Goal: Navigation & Orientation: Find specific page/section

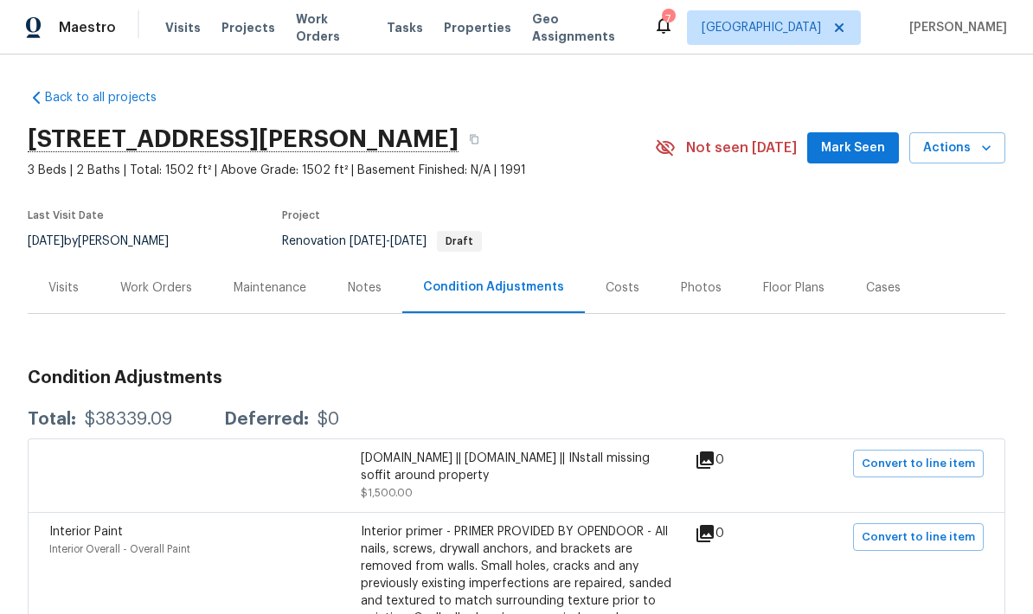
click at [184, 293] on div "Work Orders" at bounding box center [156, 288] width 72 height 17
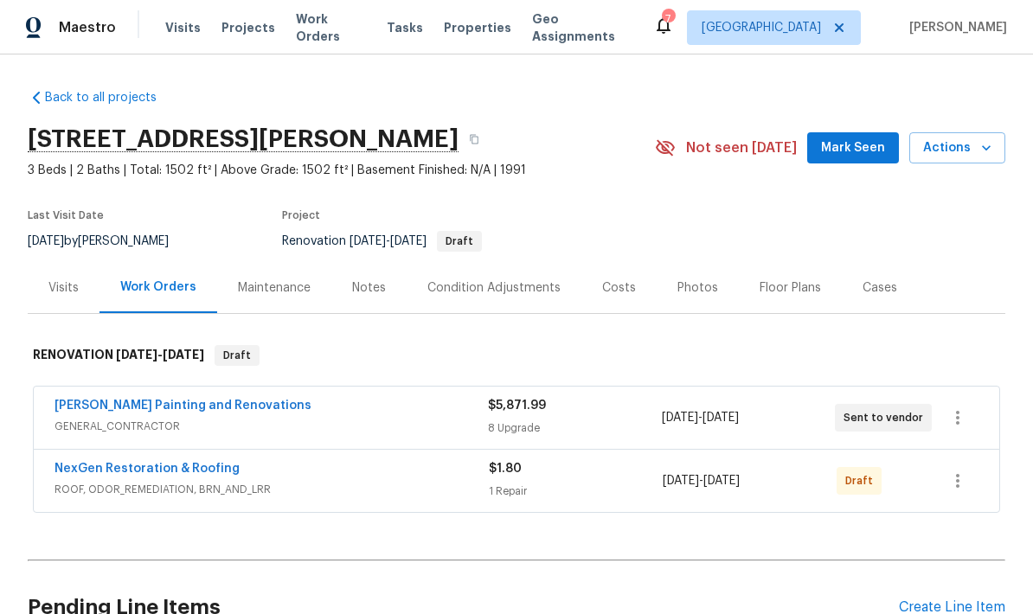
click at [452, 414] on div "[PERSON_NAME] Painting and Renovations" at bounding box center [272, 407] width 434 height 21
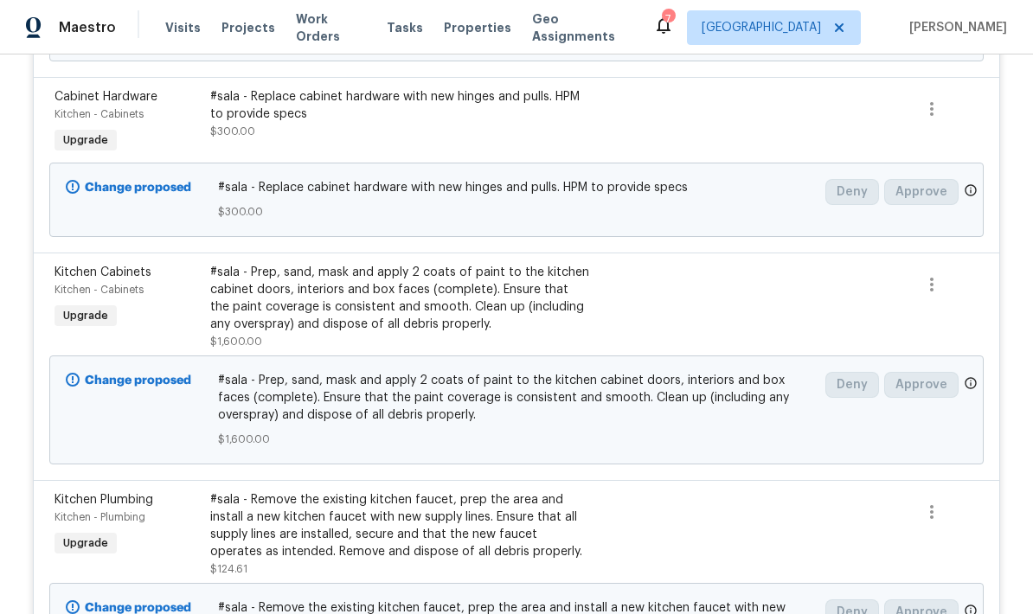
scroll to position [1571, 0]
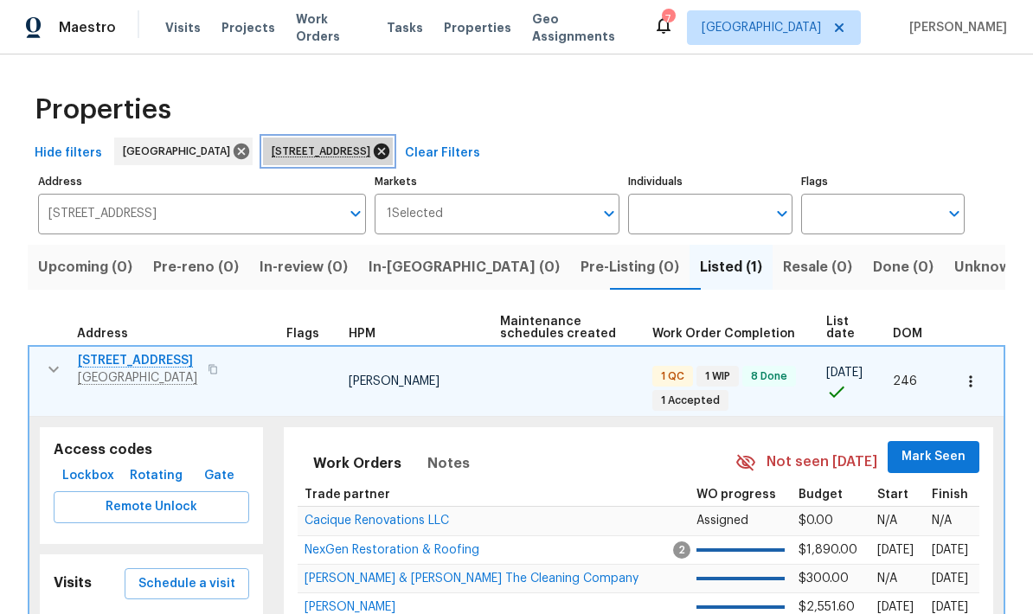
click at [389, 151] on icon at bounding box center [382, 152] width 16 height 16
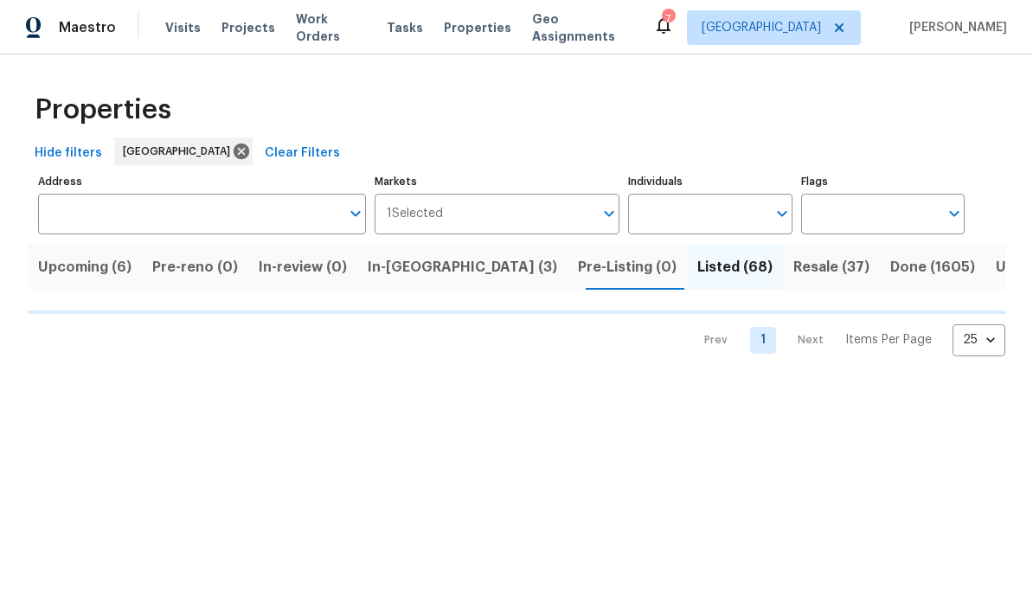
click at [437, 266] on span "In-[GEOGRAPHIC_DATA] (3)" at bounding box center [463, 267] width 190 height 24
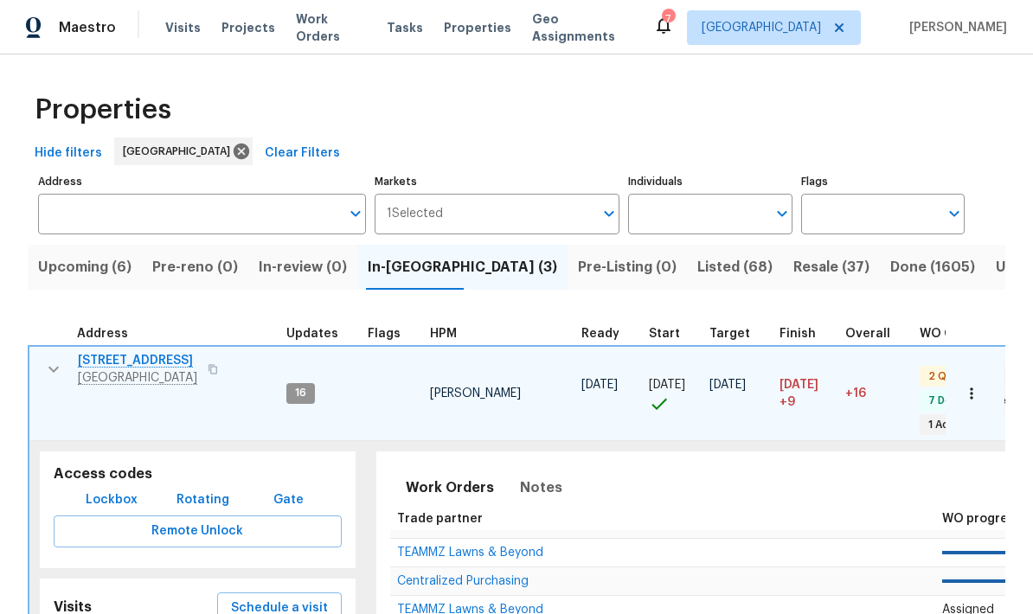
scroll to position [14, 0]
click at [53, 366] on icon "button" at bounding box center [53, 369] width 10 height 6
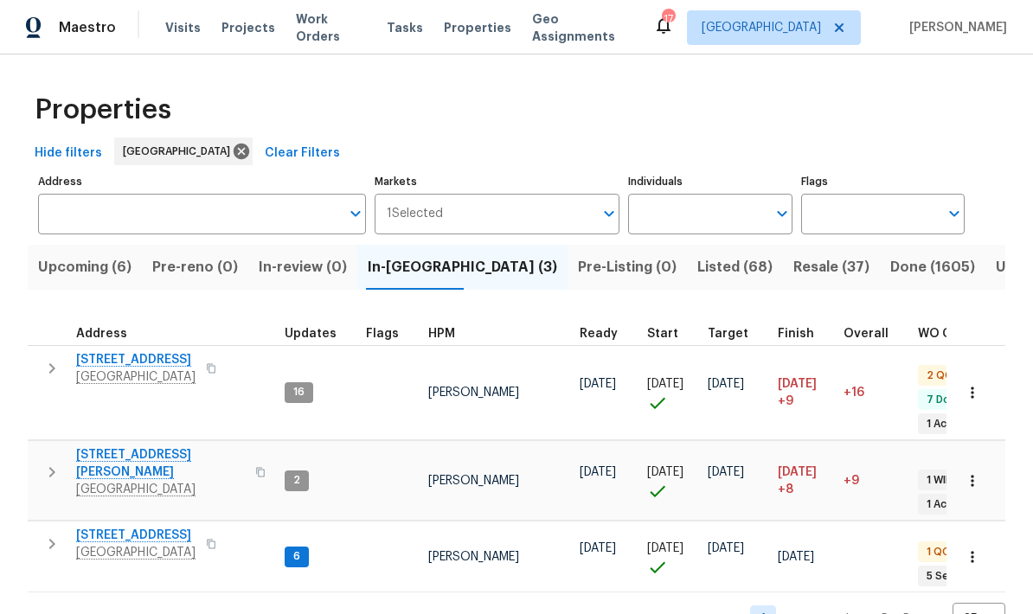
click at [124, 270] on span "Upcoming (6)" at bounding box center [84, 267] width 93 height 24
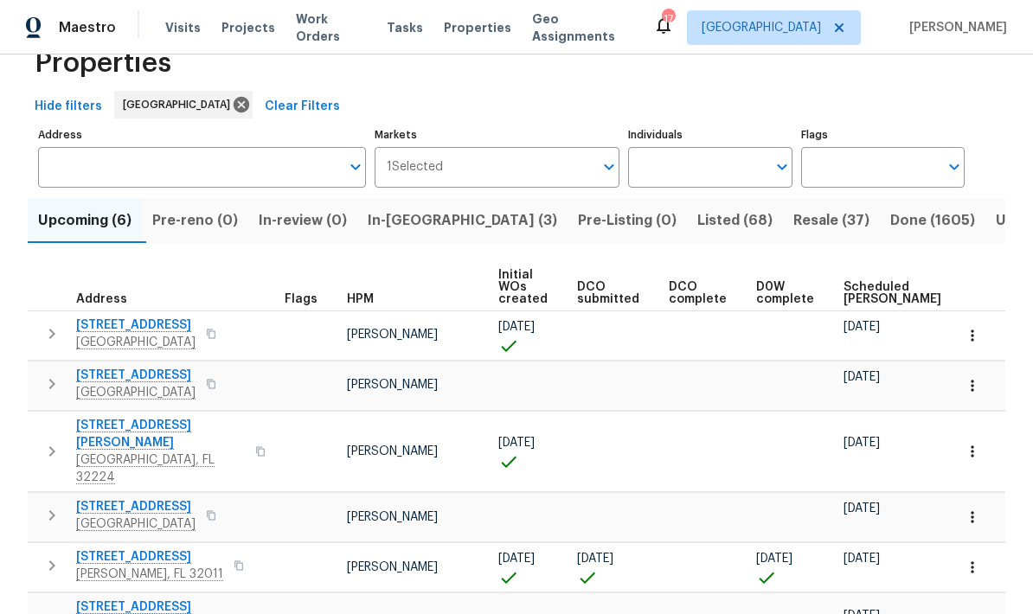
scroll to position [46, 0]
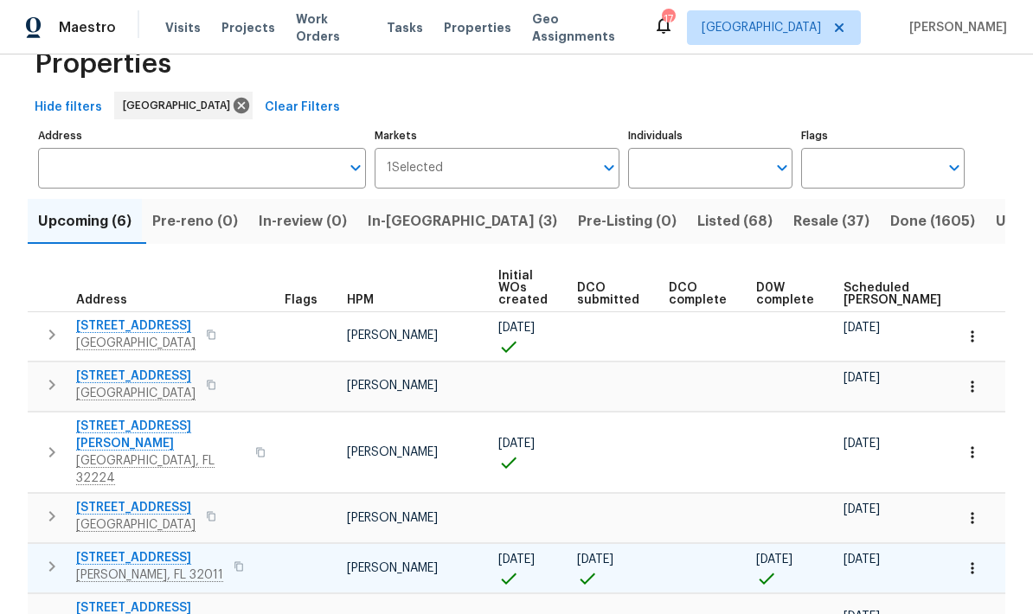
click at [52, 552] on button "button" at bounding box center [52, 567] width 35 height 35
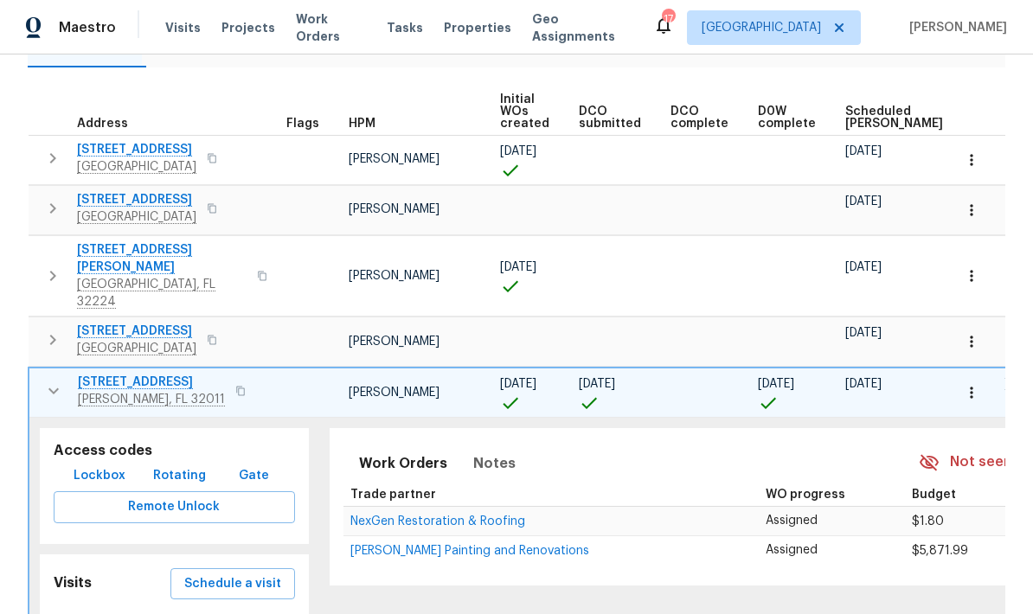
scroll to position [236, 0]
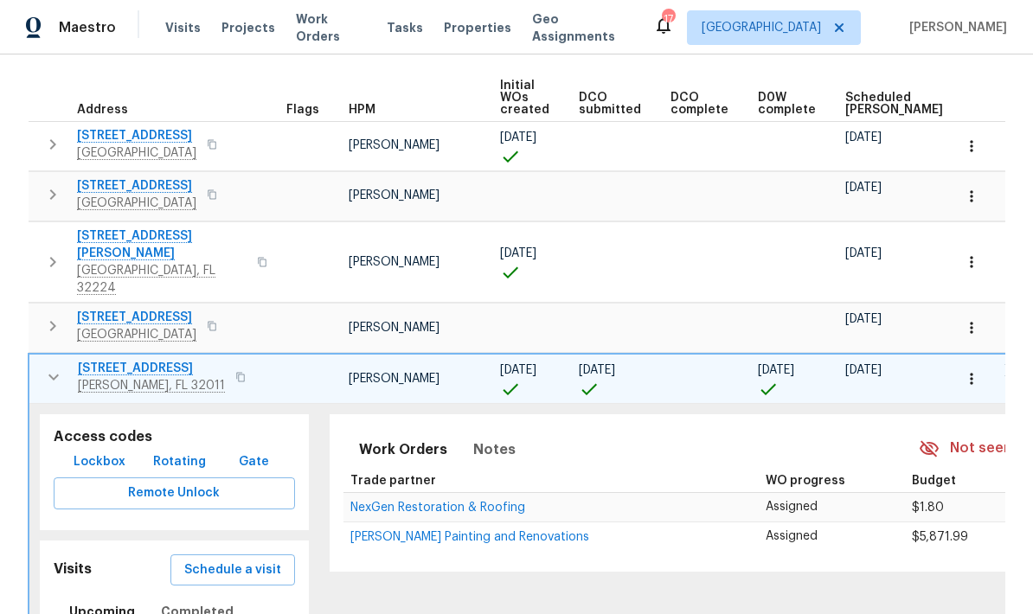
click at [96, 452] on span "Lockbox" at bounding box center [100, 463] width 52 height 22
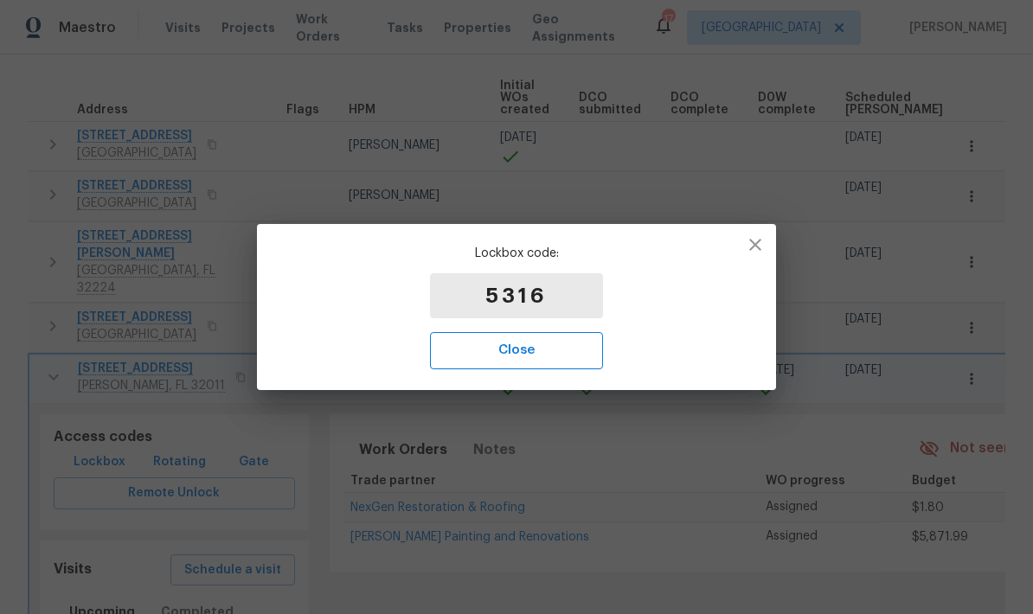
click at [535, 357] on span "Close" at bounding box center [516, 350] width 135 height 23
